Goal: Check status: Check status

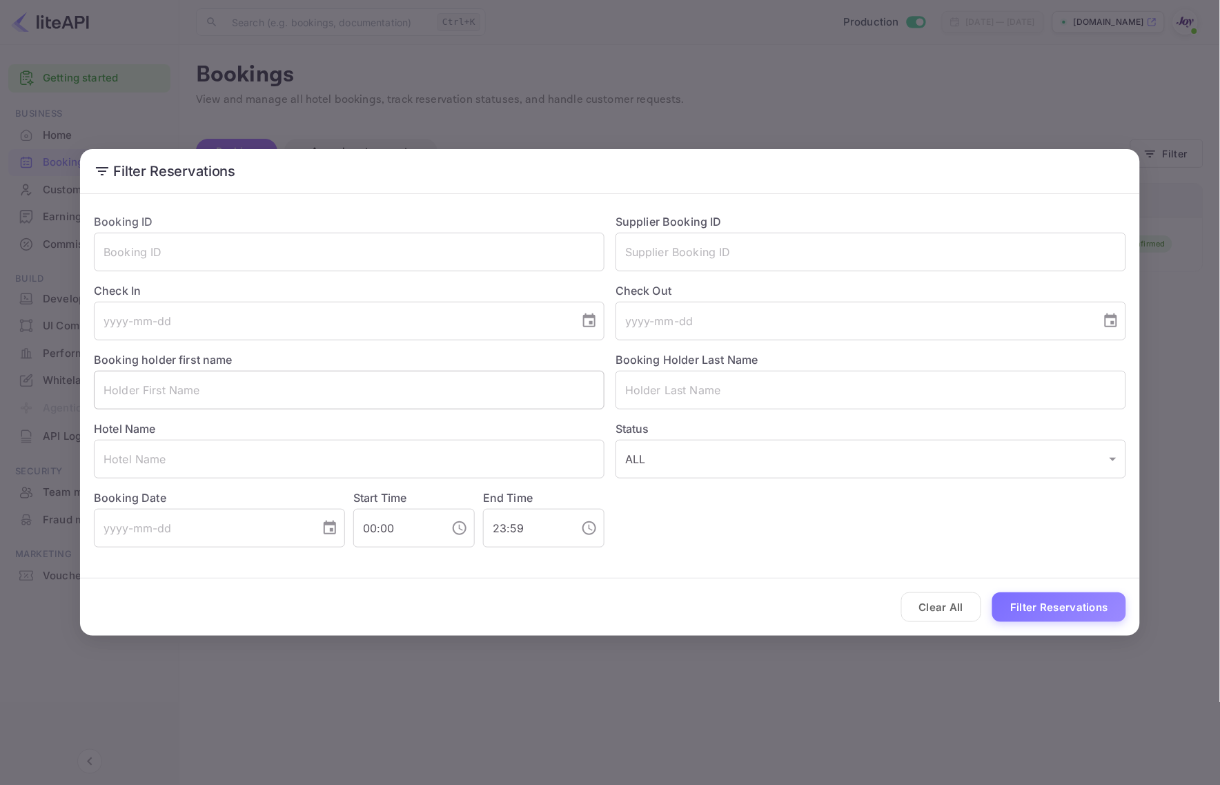
click at [176, 401] on input "text" at bounding box center [349, 390] width 511 height 39
type input "<"
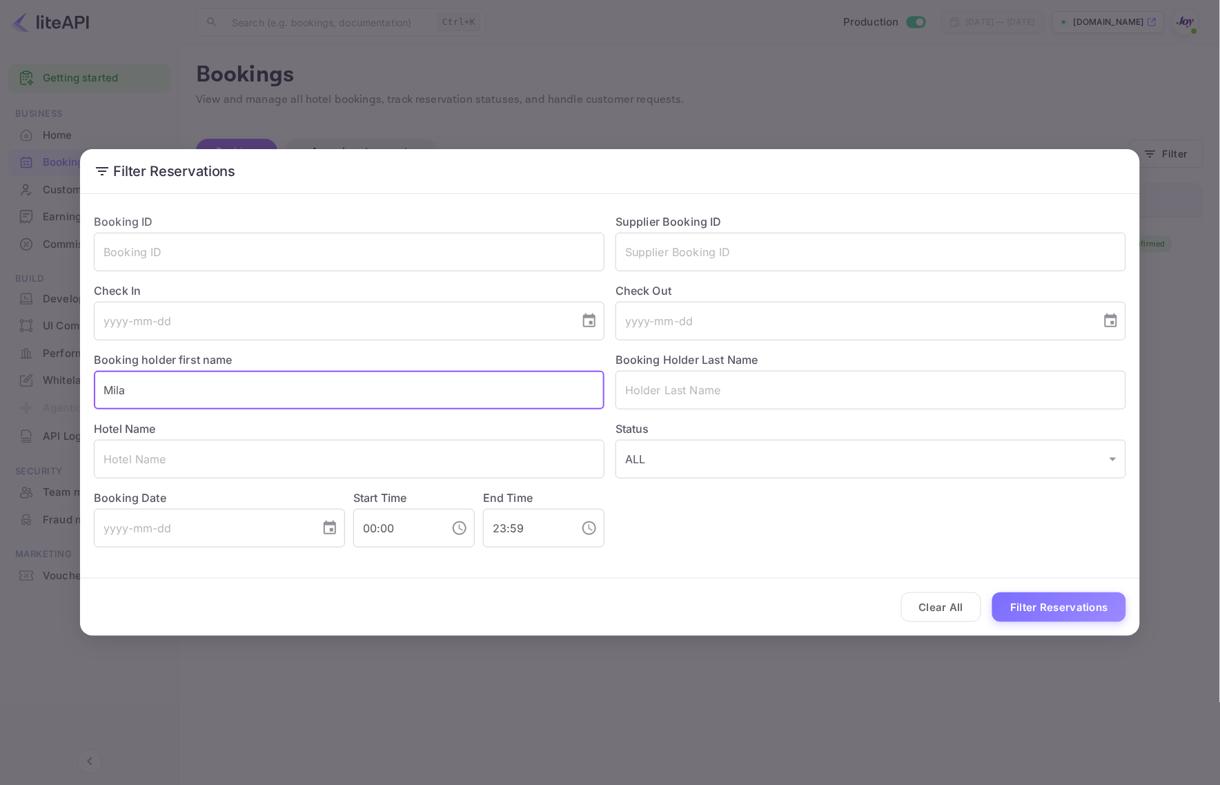
type input "[GEOGRAPHIC_DATA]"
click at [216, 384] on input "text" at bounding box center [349, 390] width 511 height 39
paste input "Milad"
type input "Milad"
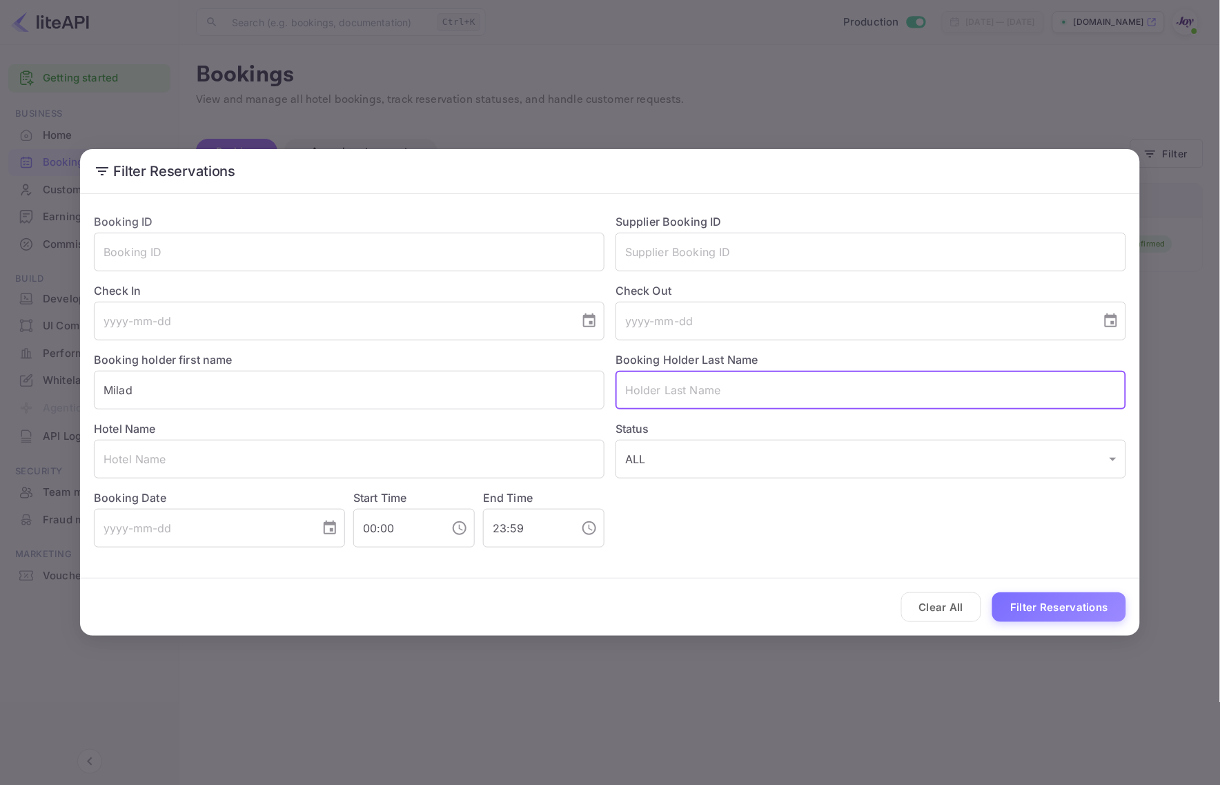
click at [666, 395] on input "text" at bounding box center [870, 390] width 511 height 39
paste input "Momeni"
type input "Momeni"
click at [1056, 609] on button "Filter Reservations" at bounding box center [1059, 607] width 134 height 30
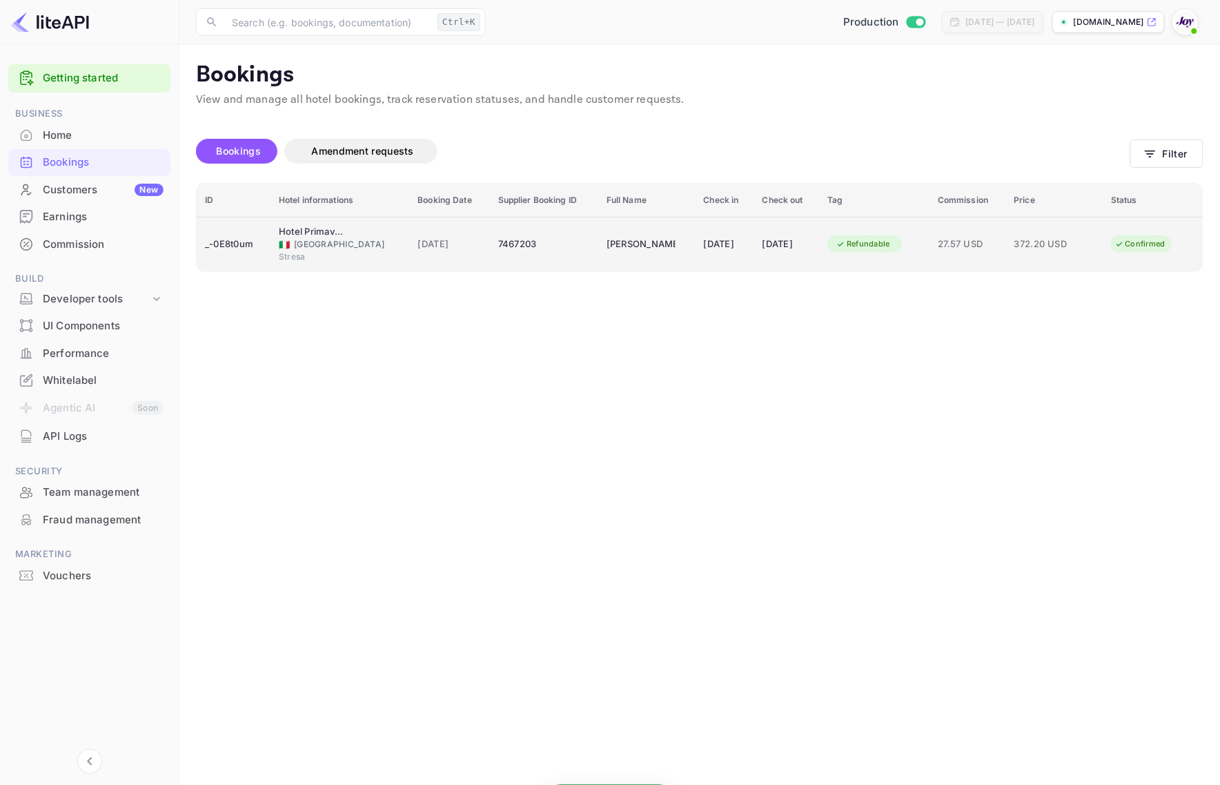
click at [226, 237] on div "_-0E8t0um" at bounding box center [233, 244] width 57 height 22
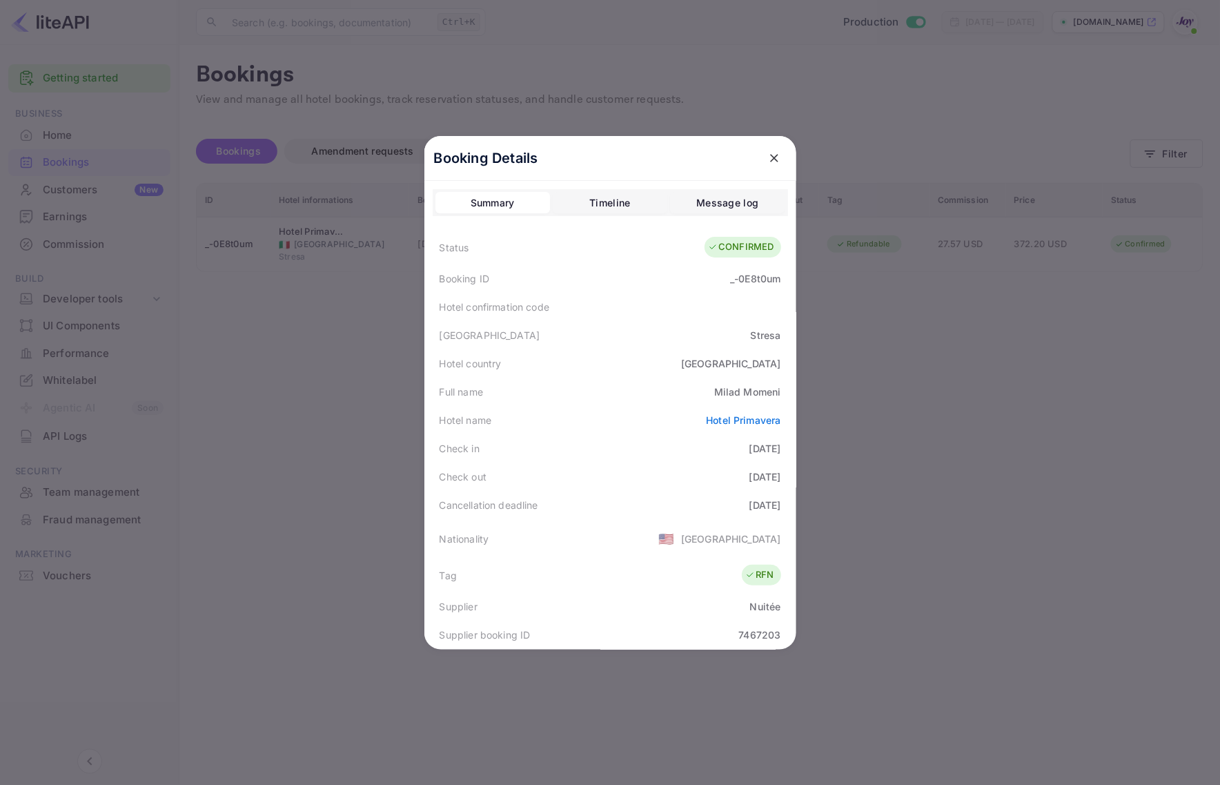
click at [1049, 423] on div at bounding box center [610, 392] width 1220 height 785
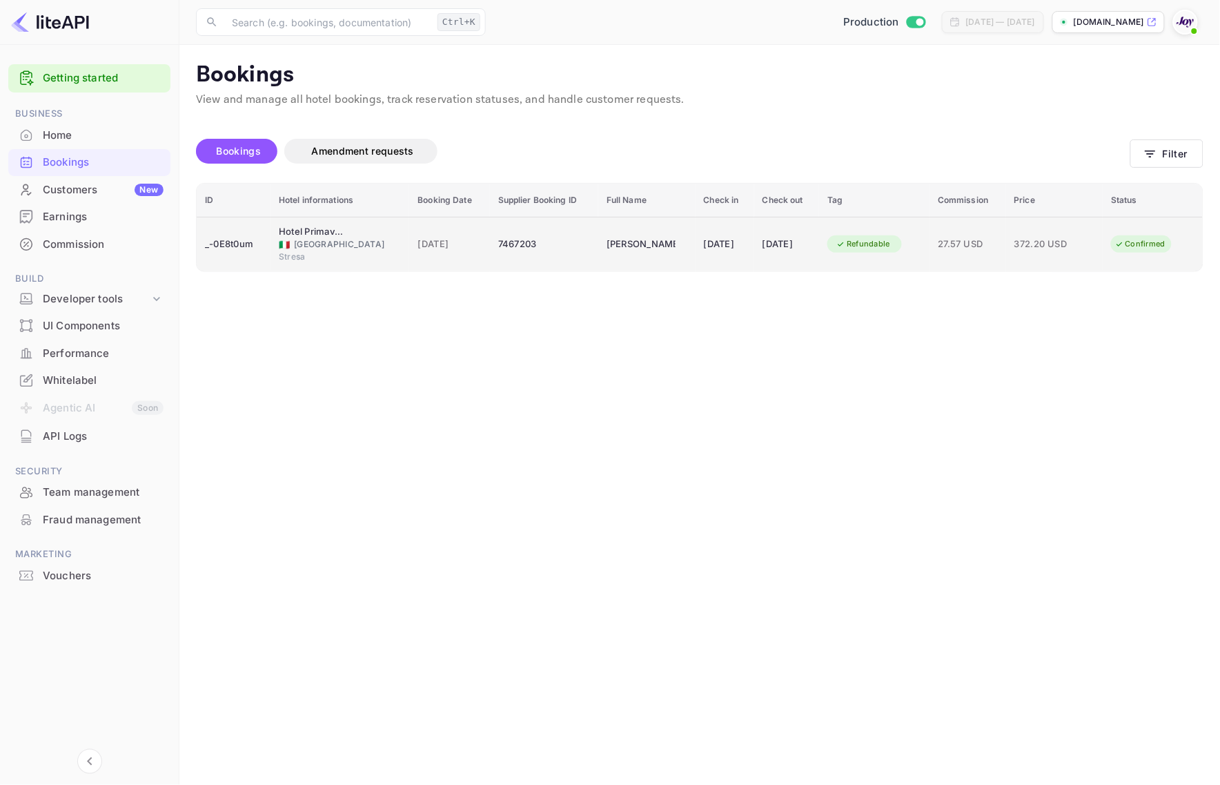
click at [862, 248] on div "Refundable" at bounding box center [863, 243] width 72 height 17
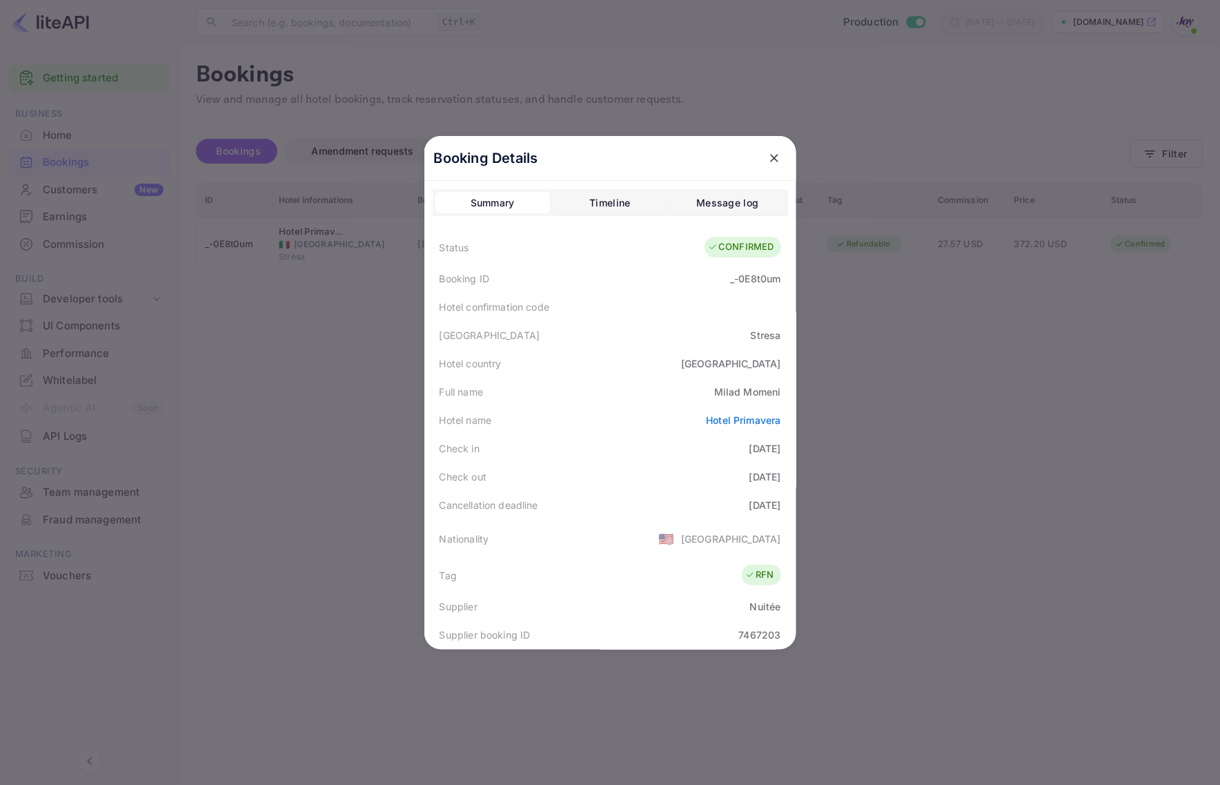
click at [1045, 453] on div at bounding box center [610, 392] width 1220 height 785
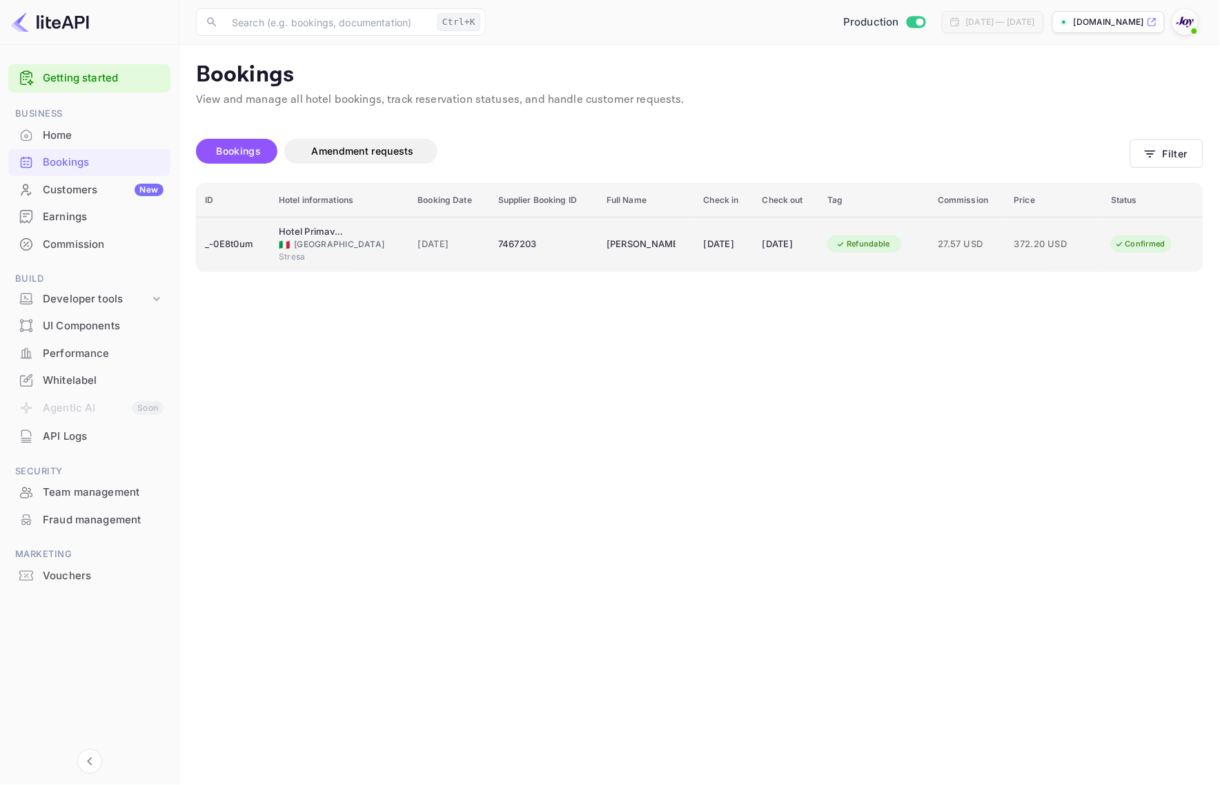
click at [233, 239] on div "_-0E8t0um" at bounding box center [233, 244] width 57 height 22
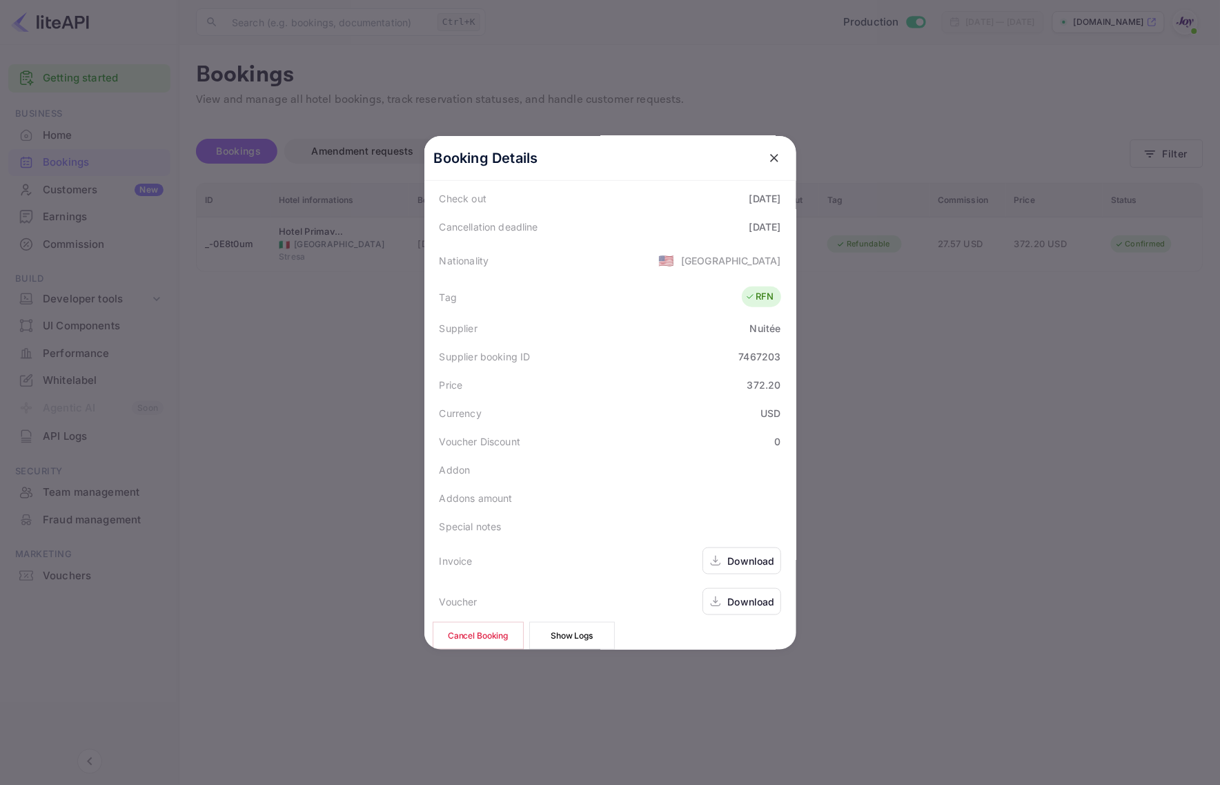
scroll to position [307, 0]
click at [747, 553] on div "Download" at bounding box center [751, 560] width 47 height 14
click at [745, 594] on div "Download" at bounding box center [751, 601] width 47 height 14
click at [322, 438] on div at bounding box center [610, 392] width 1220 height 785
